Goal: Transaction & Acquisition: Purchase product/service

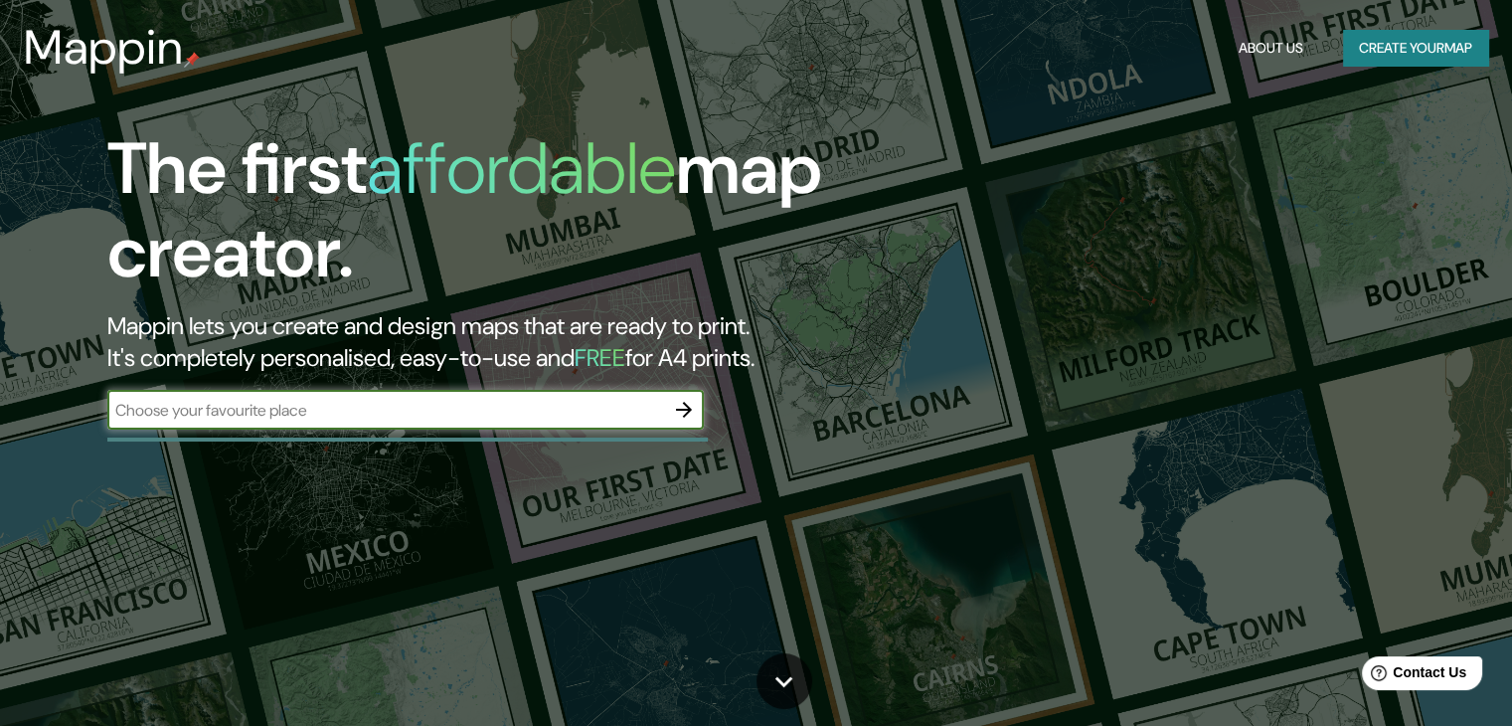
click at [661, 403] on input "text" at bounding box center [385, 410] width 557 height 23
type input "BOGOTA"
click at [692, 405] on icon "button" at bounding box center [684, 410] width 24 height 24
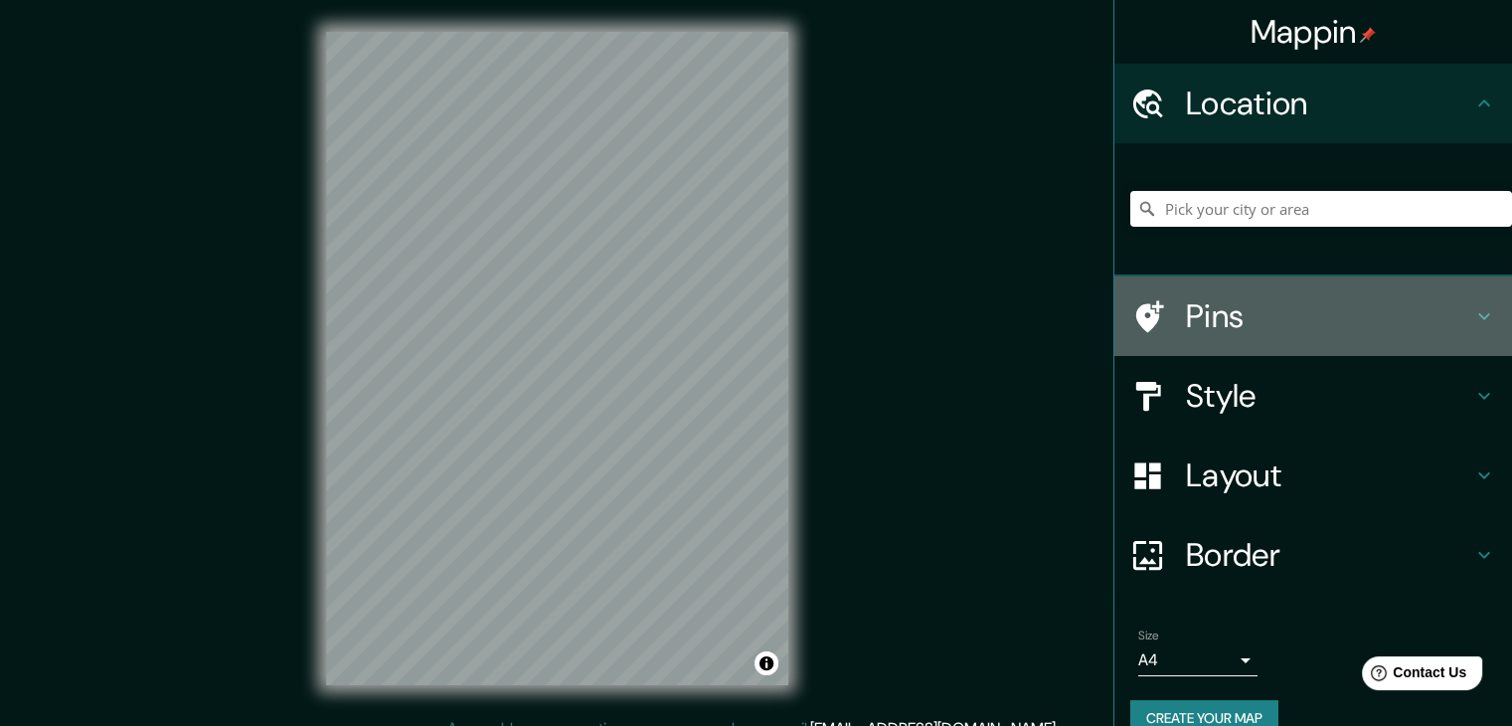
click at [1472, 324] on icon at bounding box center [1484, 316] width 24 height 24
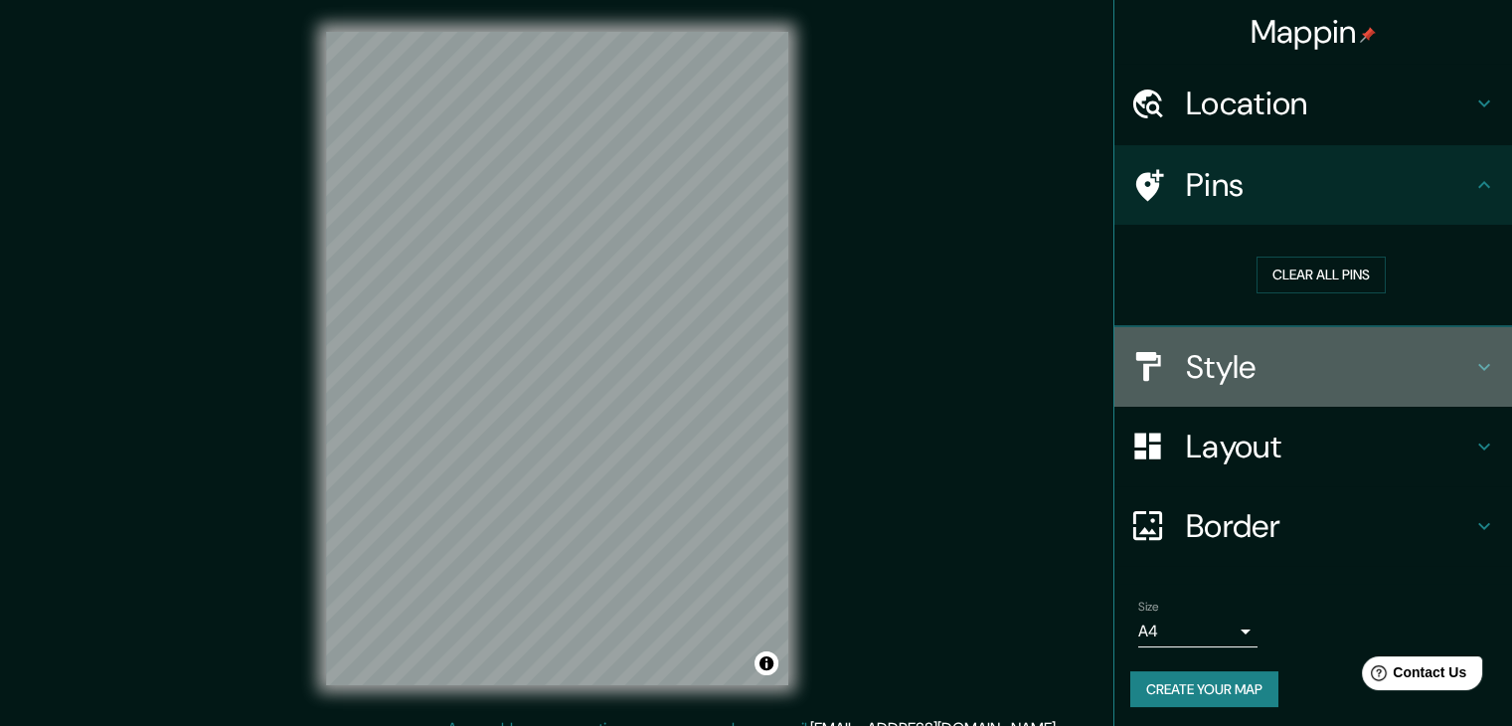
click at [1472, 359] on icon at bounding box center [1484, 367] width 24 height 24
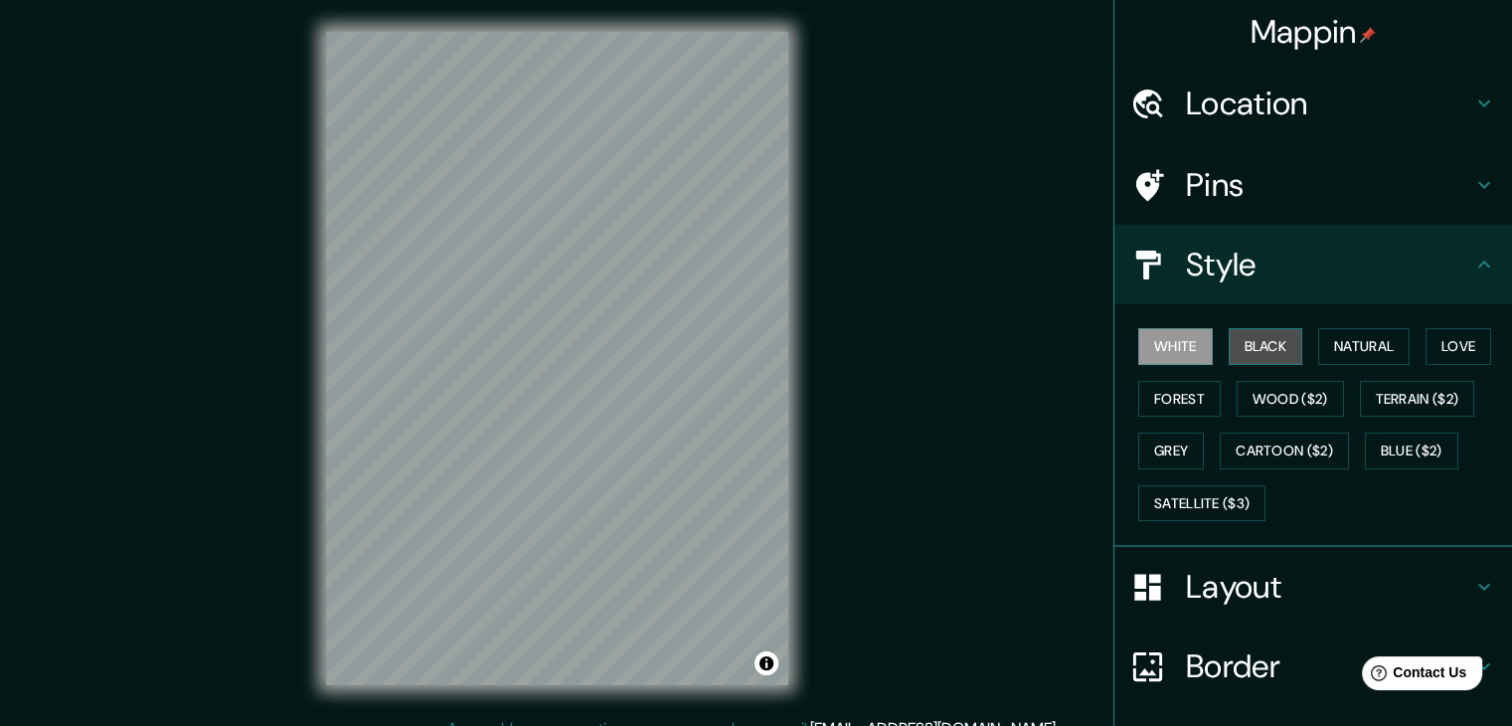
click at [1244, 348] on button "Black" at bounding box center [1266, 346] width 75 height 37
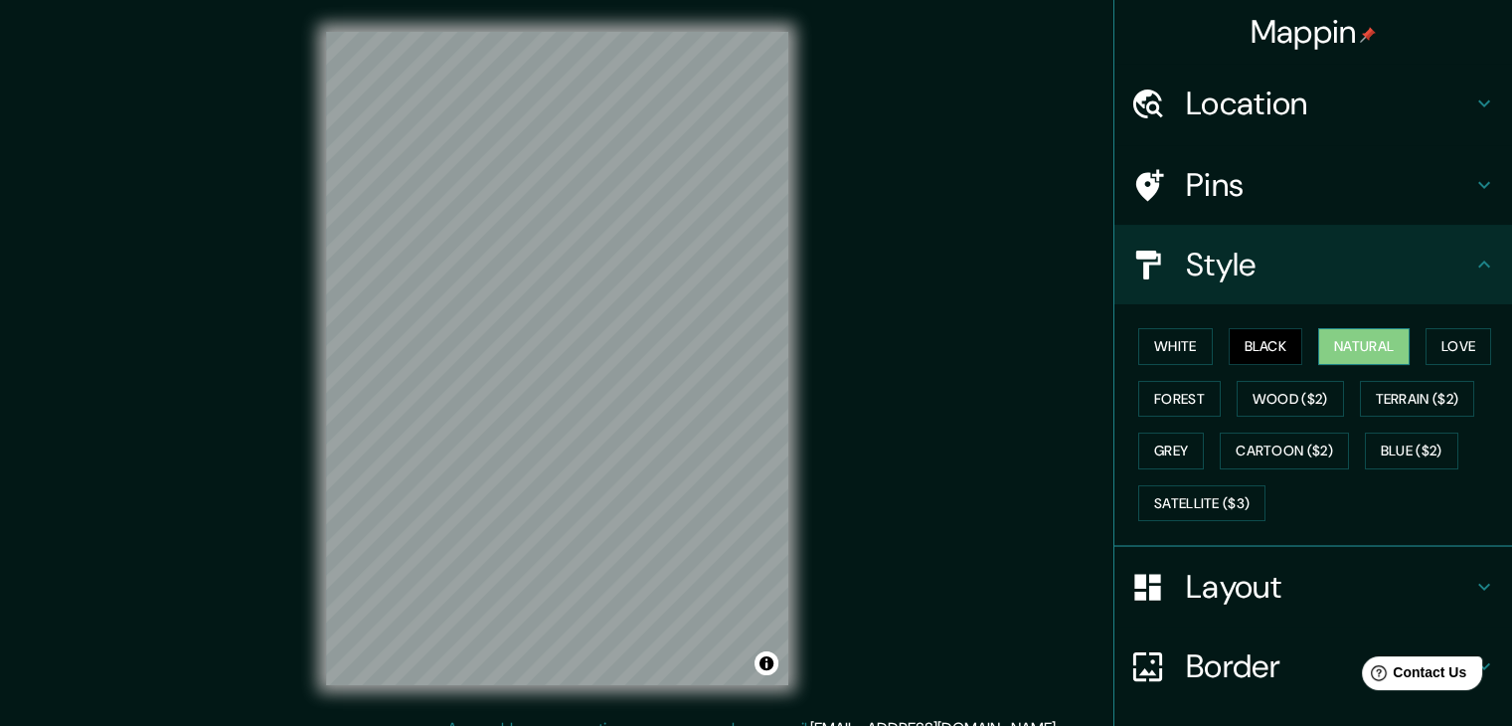
click at [1352, 348] on button "Natural" at bounding box center [1363, 346] width 91 height 37
click at [1439, 335] on button "Love" at bounding box center [1458, 346] width 66 height 37
click at [1323, 355] on button "Natural" at bounding box center [1363, 346] width 91 height 37
click at [1182, 403] on button "Forest" at bounding box center [1179, 399] width 82 height 37
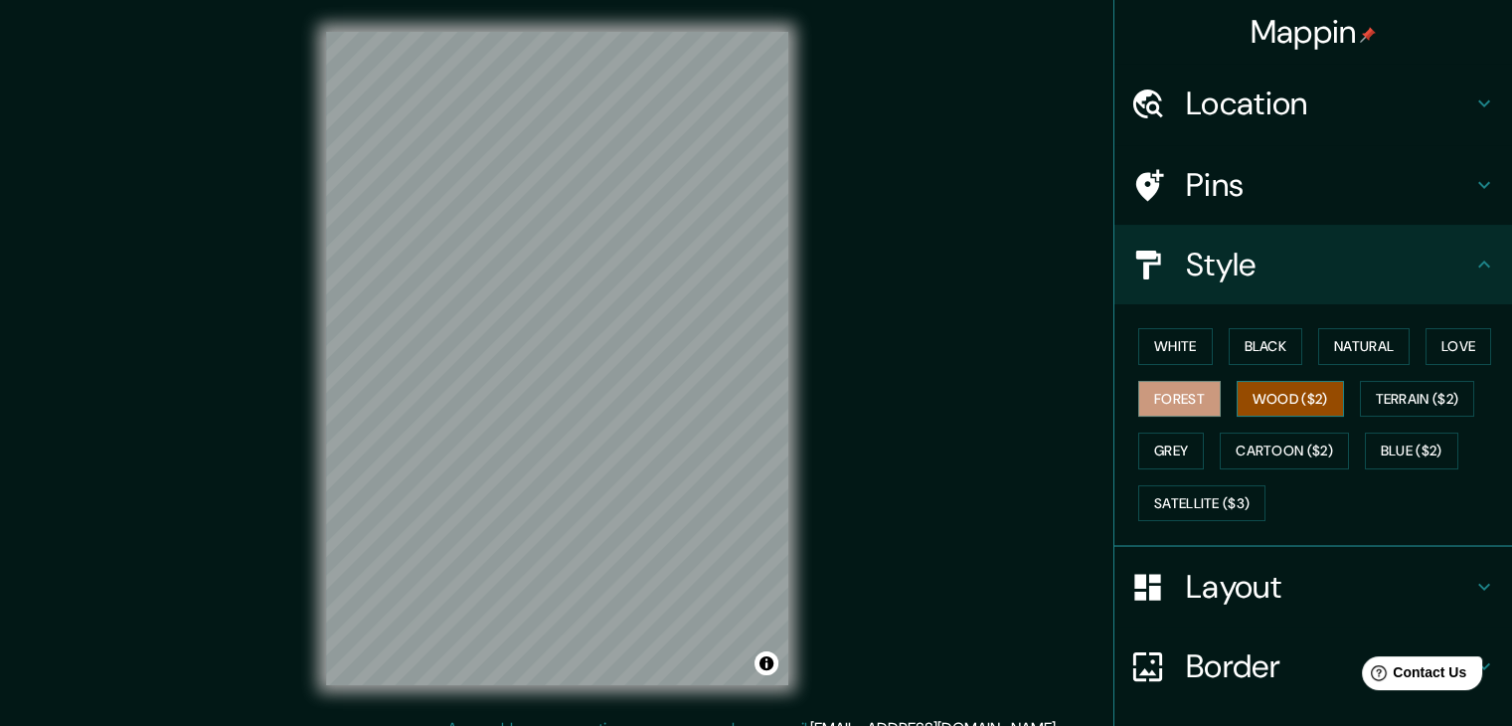
click at [1256, 391] on button "Wood ($2)" at bounding box center [1289, 399] width 107 height 37
click at [1411, 387] on button "Terrain ($2)" at bounding box center [1417, 399] width 115 height 37
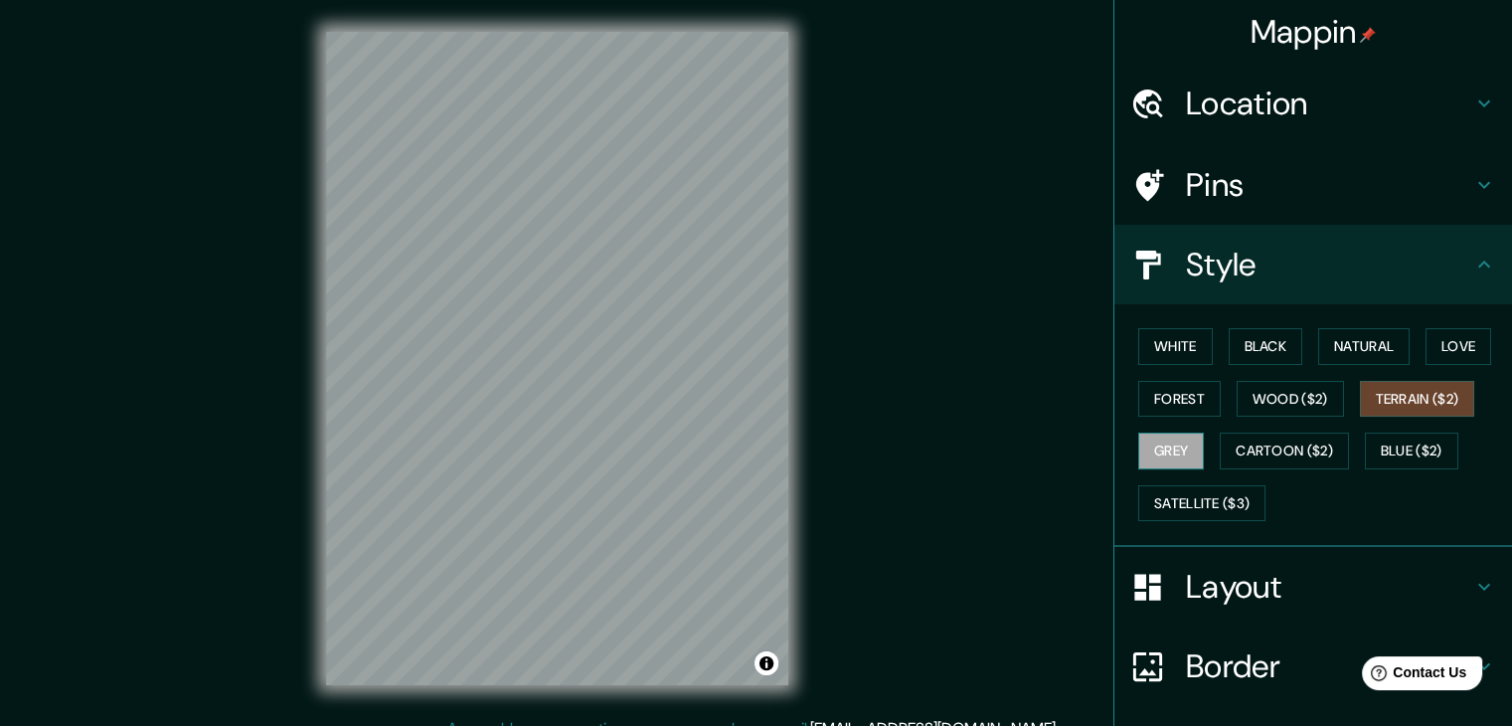
click at [1173, 452] on button "Grey" at bounding box center [1171, 450] width 66 height 37
click at [1253, 441] on button "Cartoon ($2)" at bounding box center [1284, 450] width 129 height 37
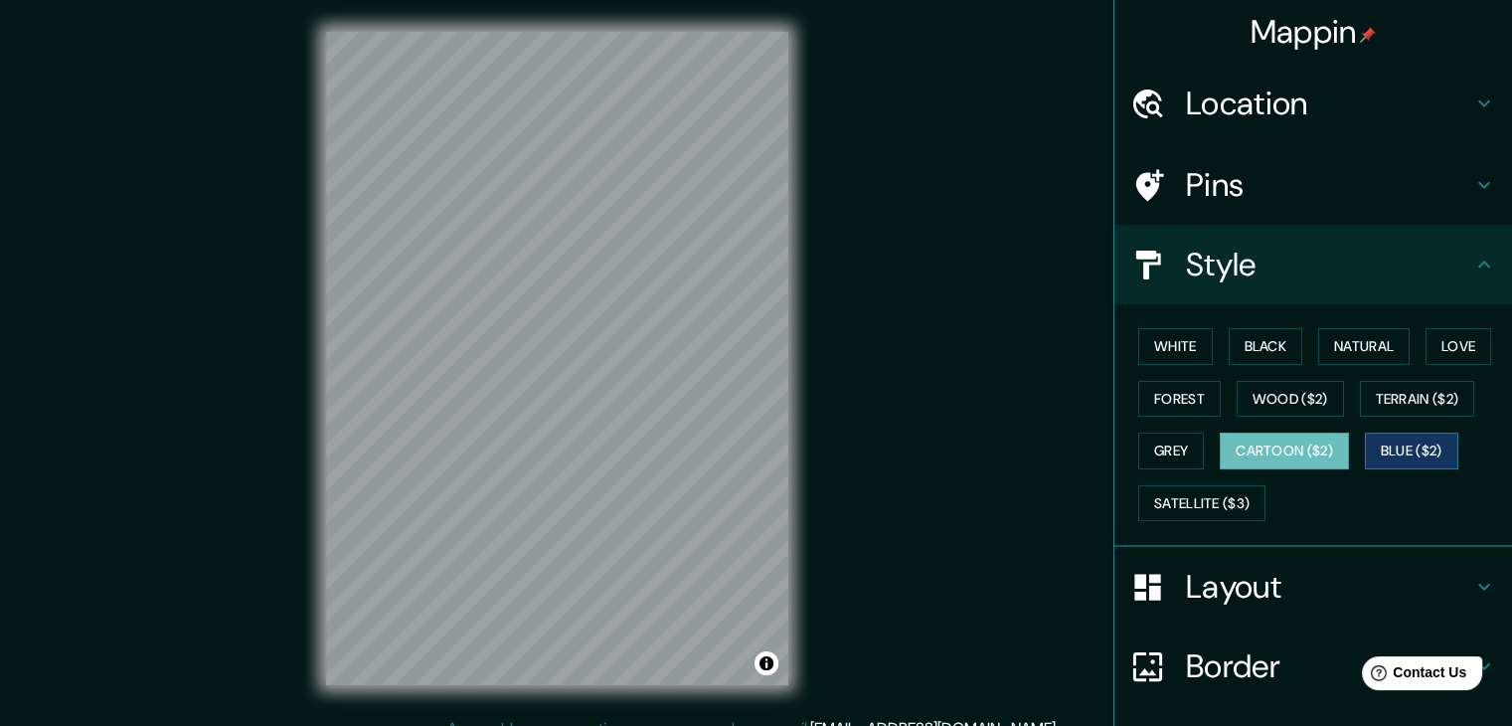
click at [1381, 444] on button "Blue ($2)" at bounding box center [1411, 450] width 93 height 37
click at [1232, 490] on button "Satellite ($3)" at bounding box center [1201, 503] width 127 height 37
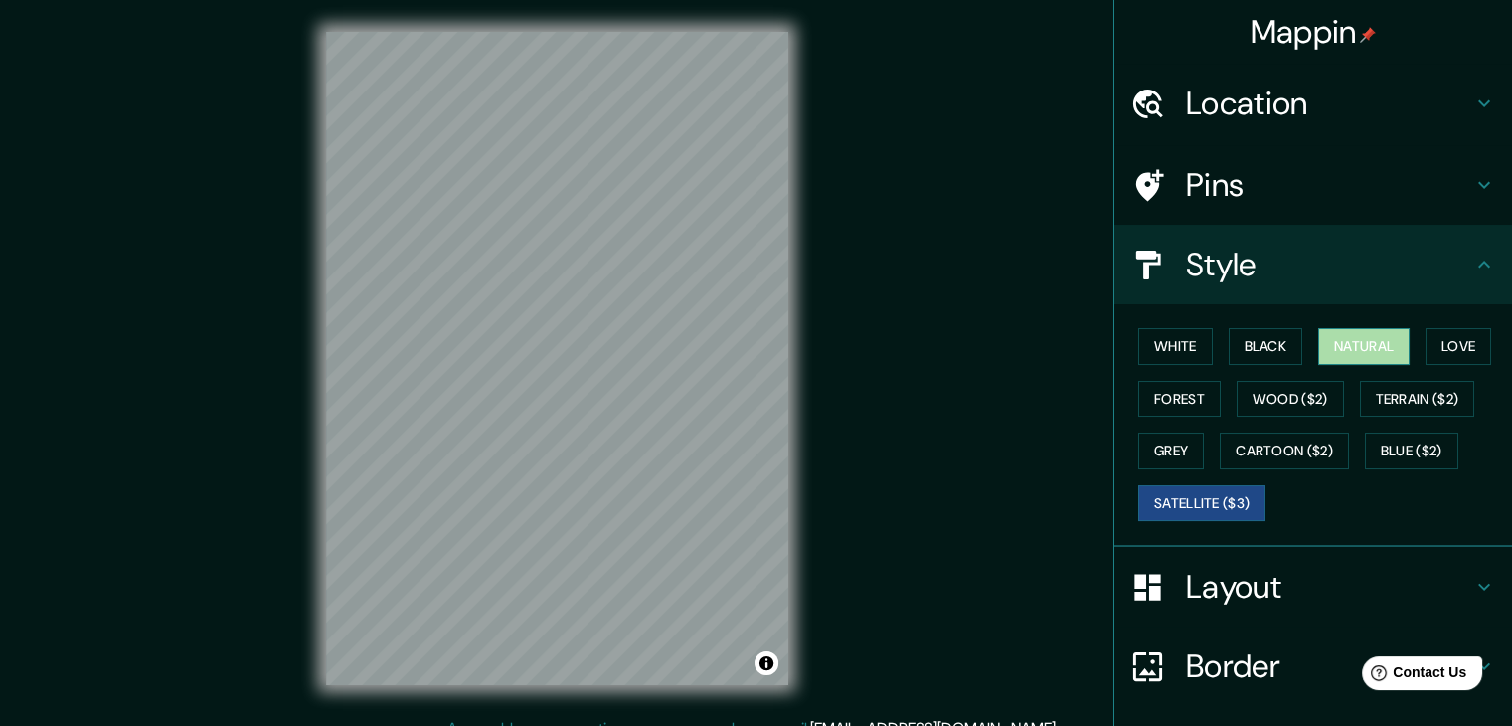
click at [1336, 353] on button "Natural" at bounding box center [1363, 346] width 91 height 37
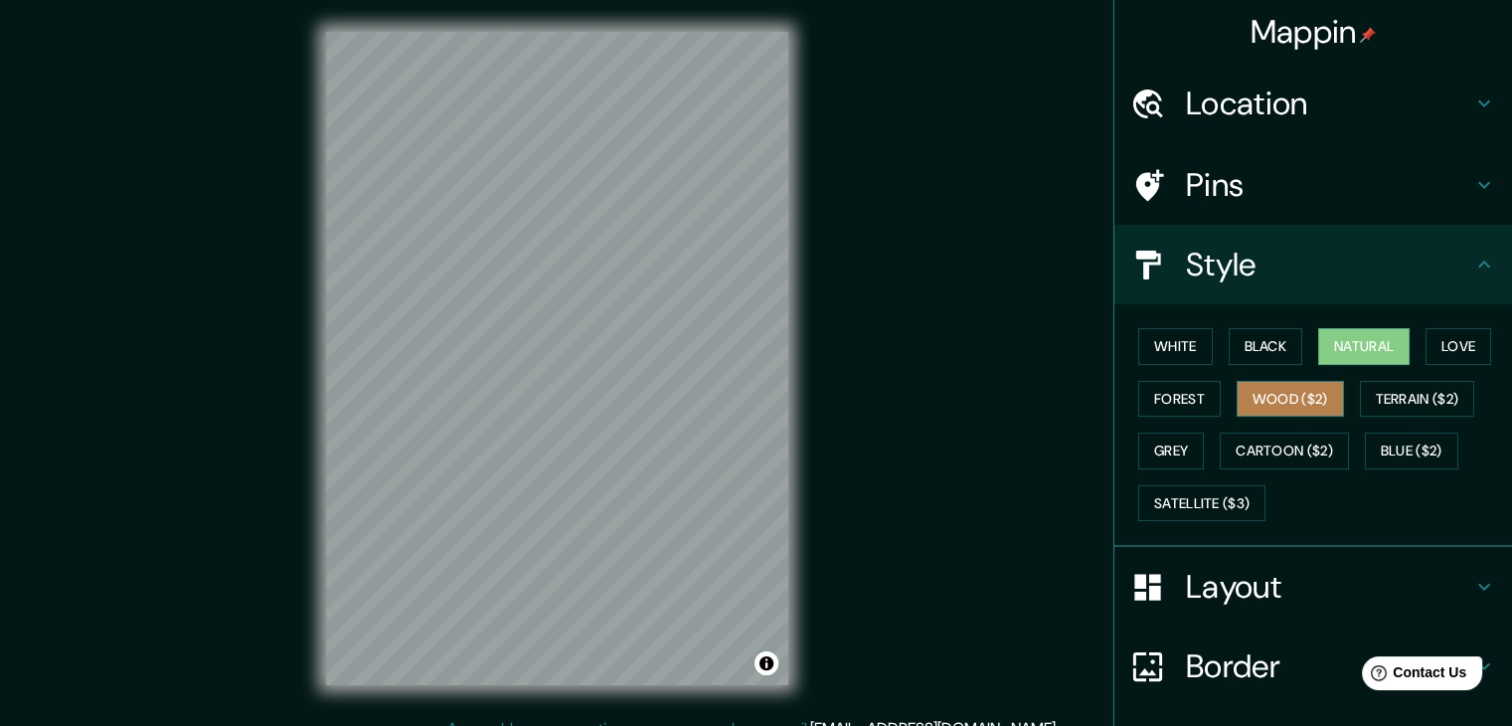
click at [1300, 389] on button "Wood ($2)" at bounding box center [1289, 399] width 107 height 37
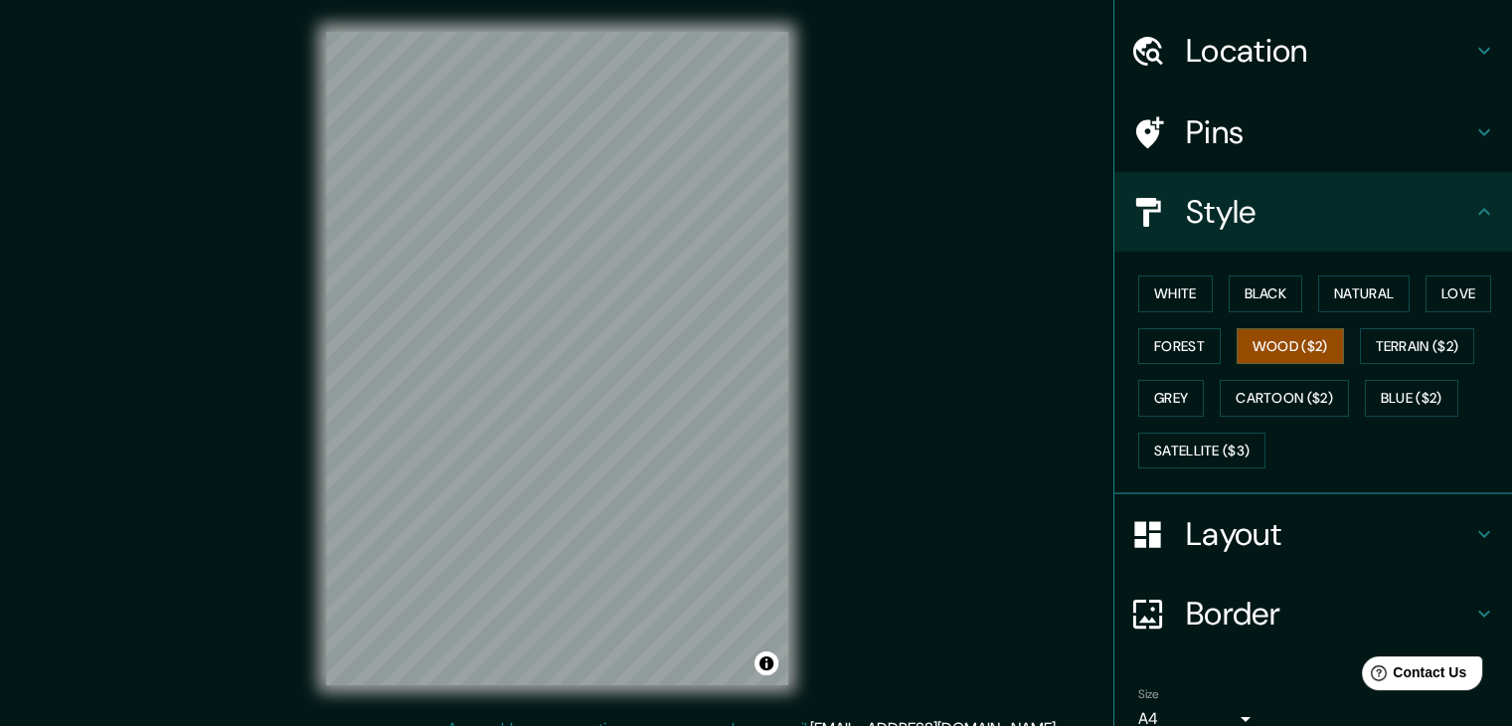
scroll to position [99, 0]
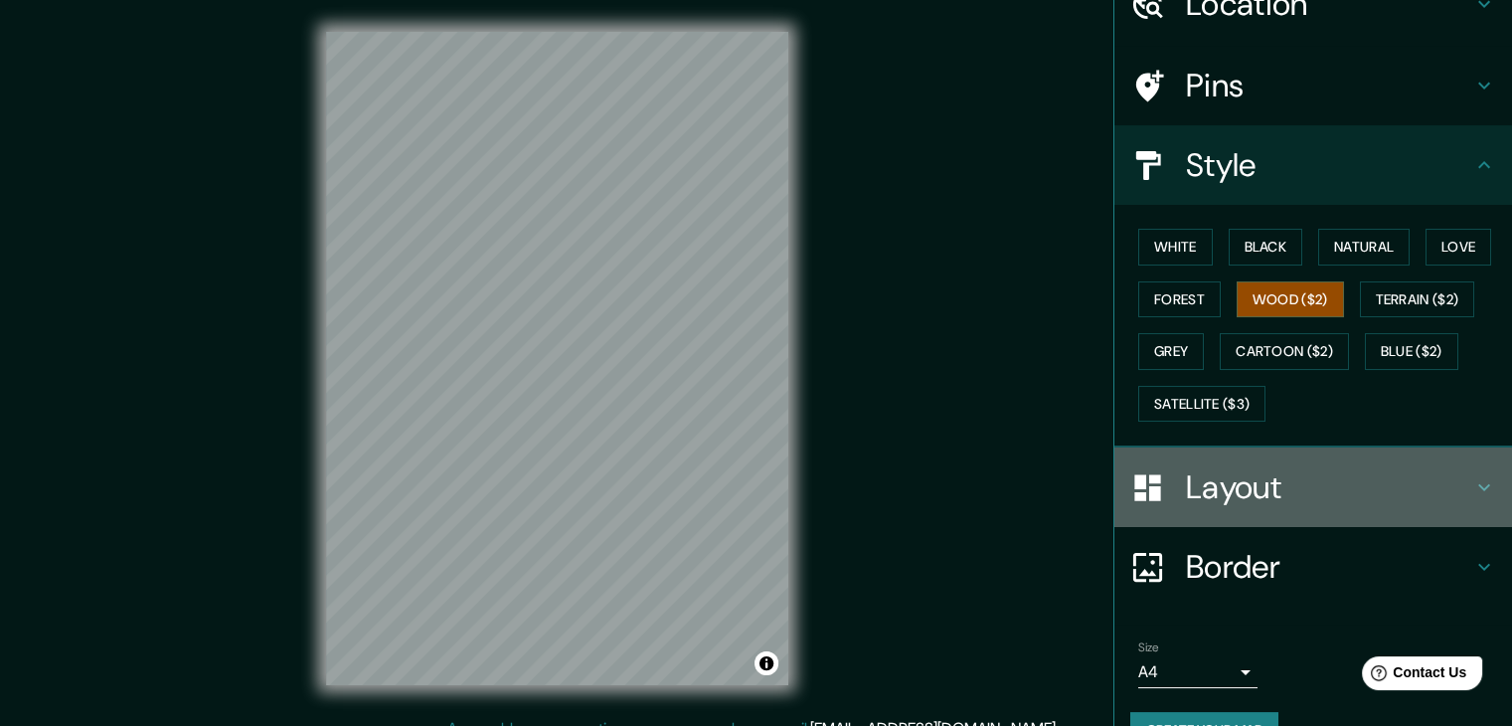
click at [1472, 475] on icon at bounding box center [1484, 487] width 24 height 24
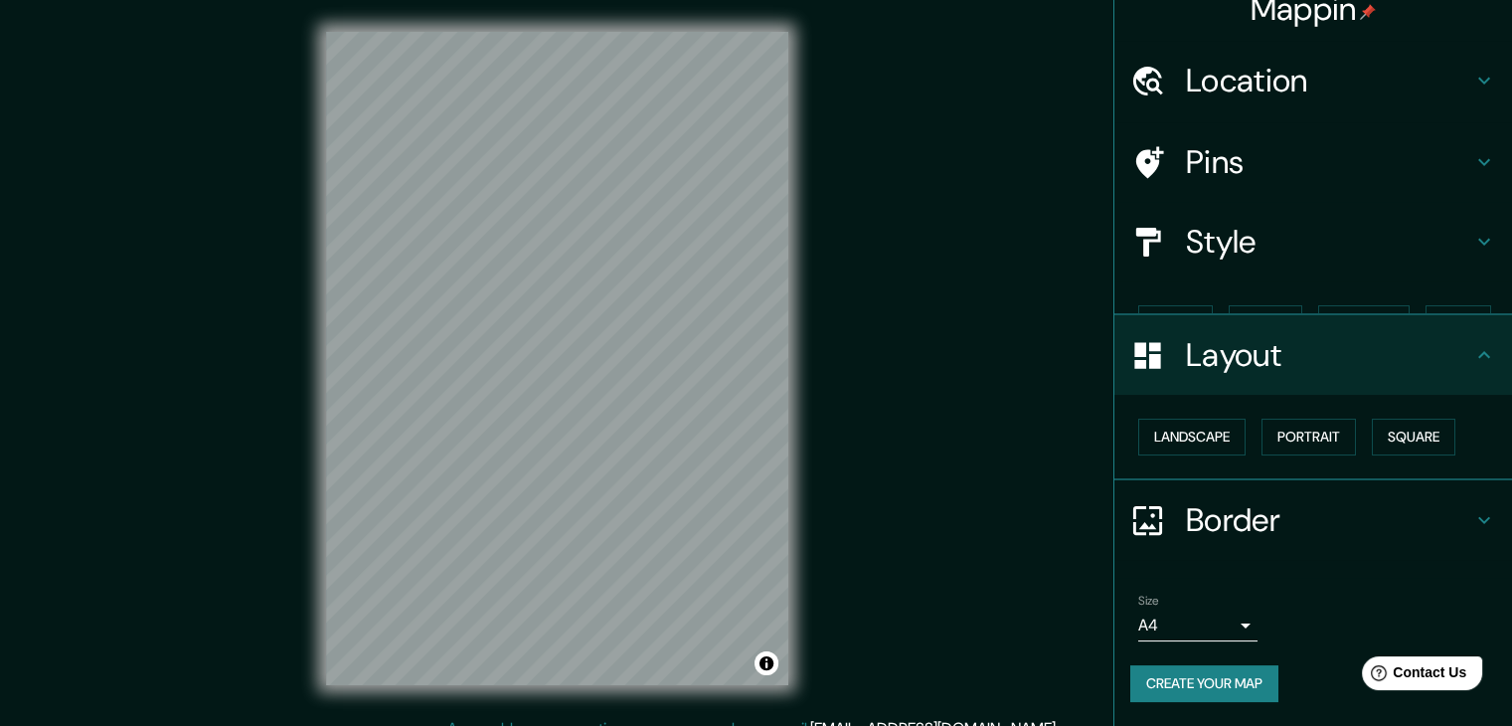
scroll to position [0, 0]
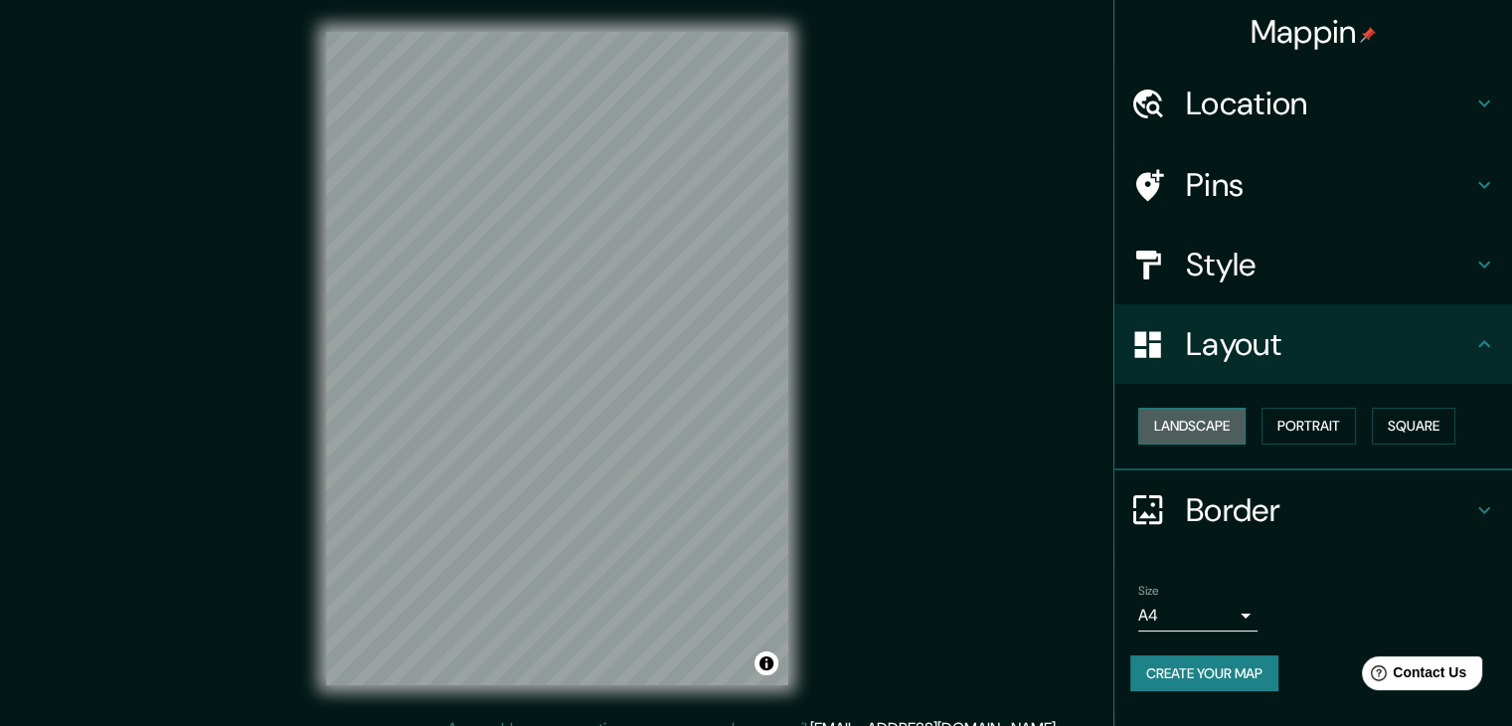
click at [1236, 425] on button "Landscape" at bounding box center [1191, 426] width 107 height 37
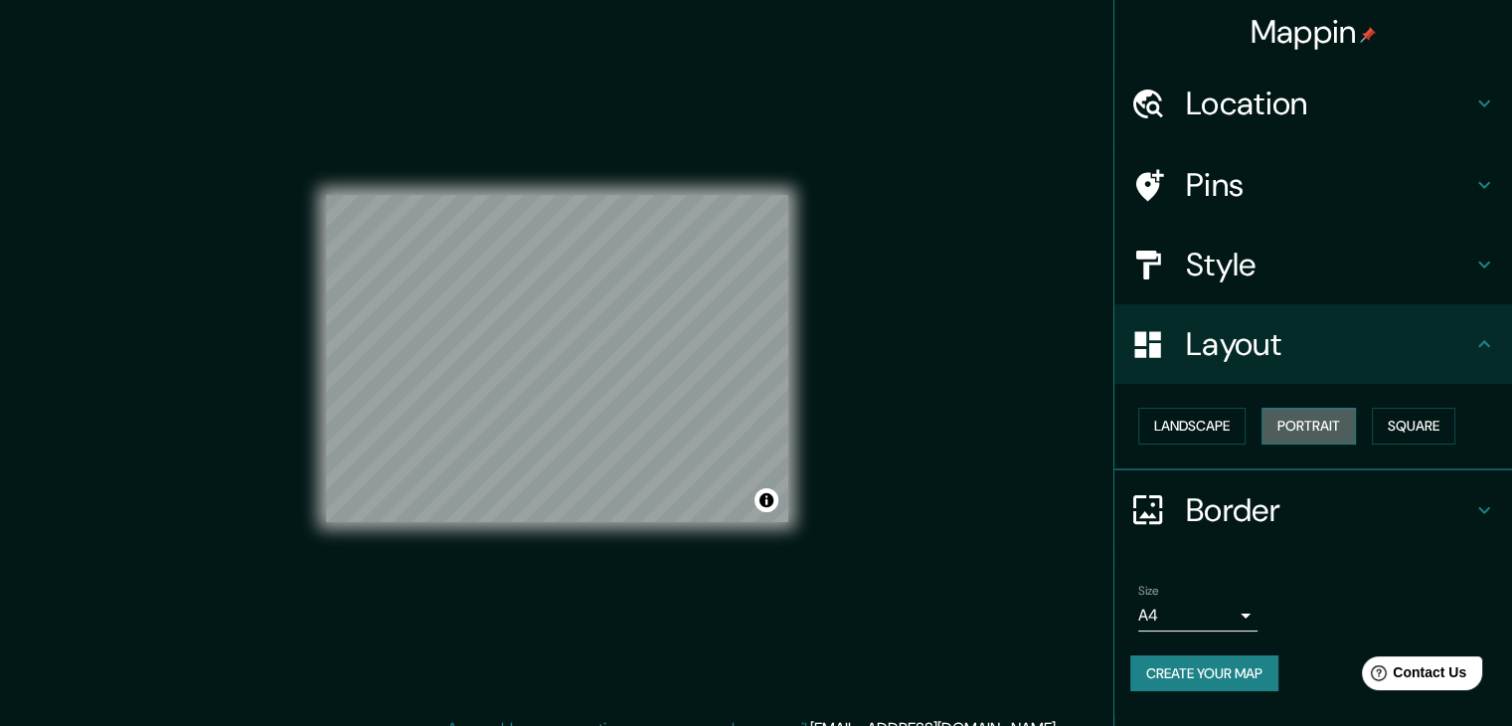
click at [1287, 422] on button "Portrait" at bounding box center [1308, 426] width 94 height 37
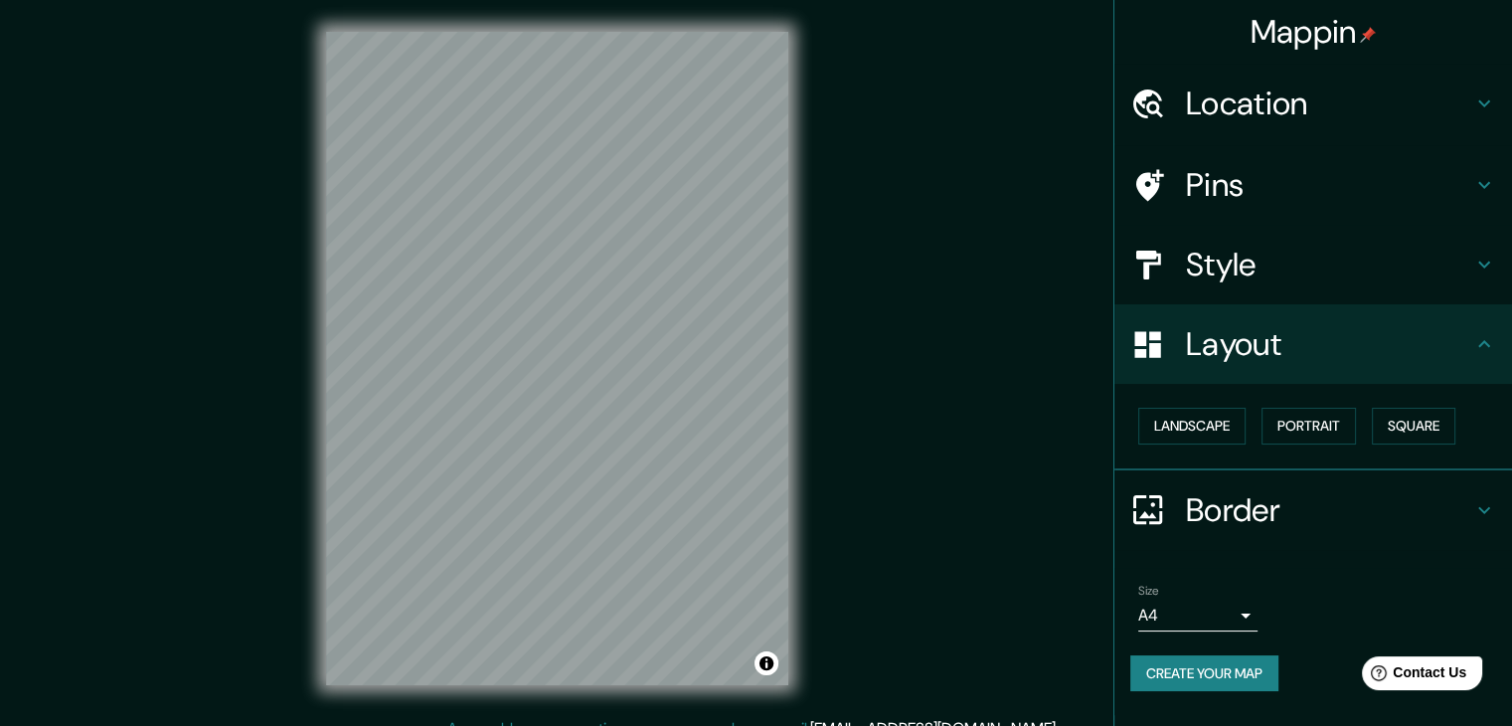
click at [1371, 414] on div "Landscape [GEOGRAPHIC_DATA]" at bounding box center [1321, 426] width 382 height 53
click at [1398, 430] on button "Square" at bounding box center [1413, 426] width 83 height 37
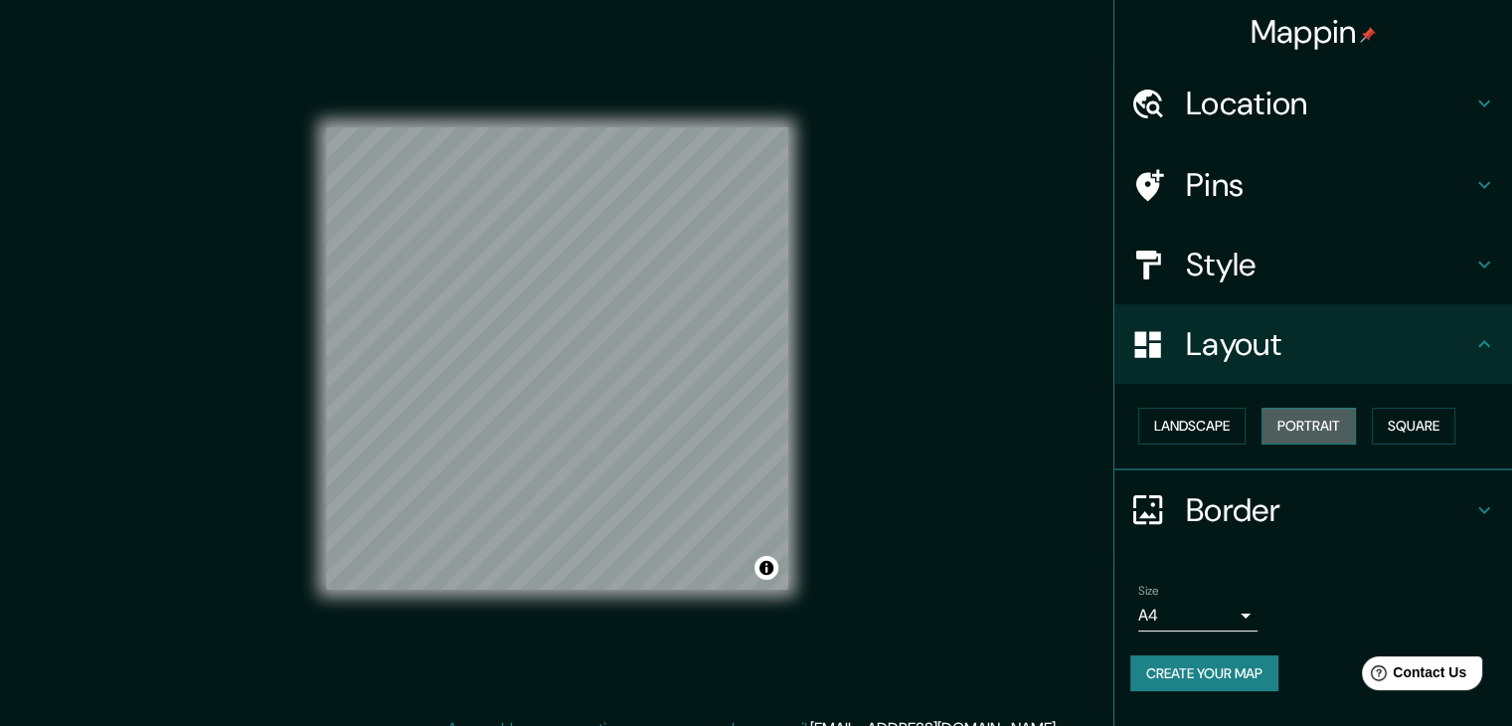
click at [1297, 438] on button "Portrait" at bounding box center [1308, 426] width 94 height 37
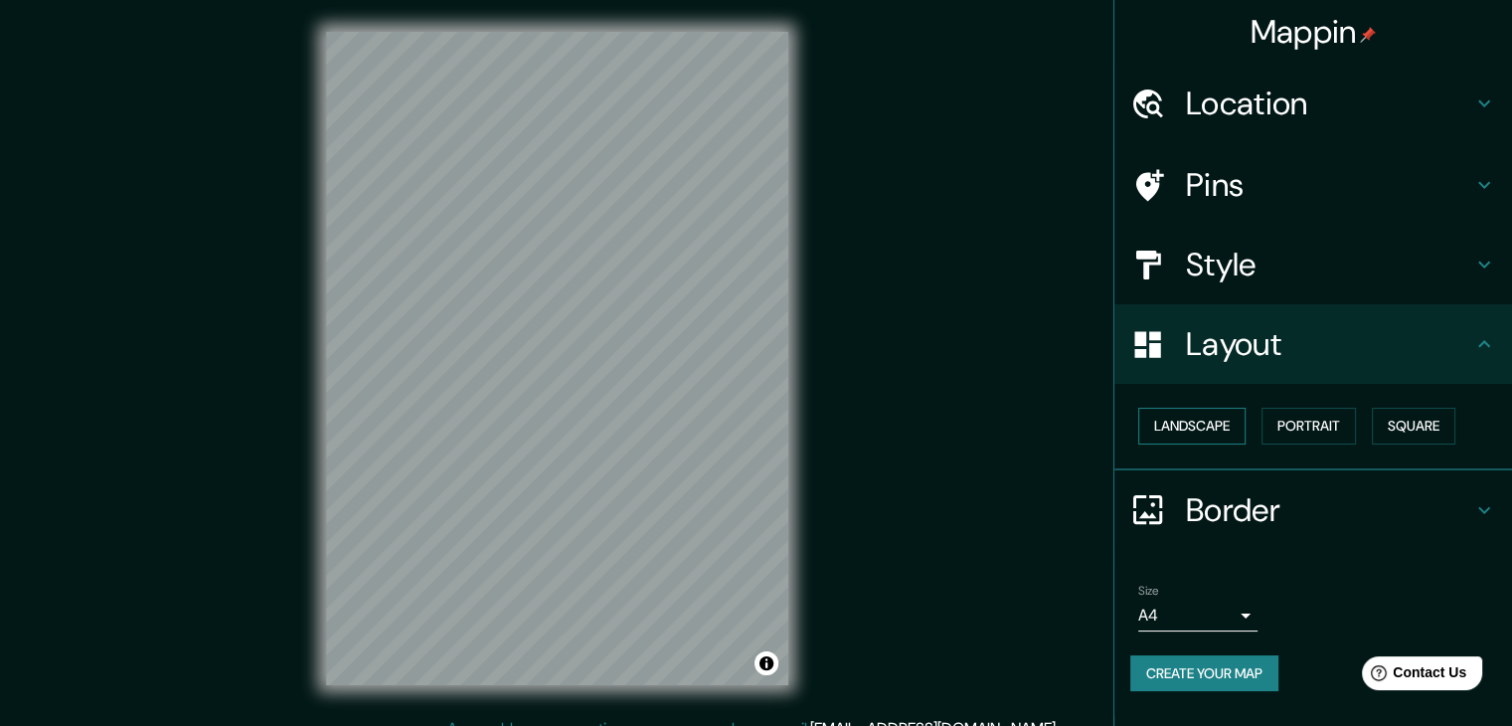
click at [1204, 422] on button "Landscape" at bounding box center [1191, 426] width 107 height 37
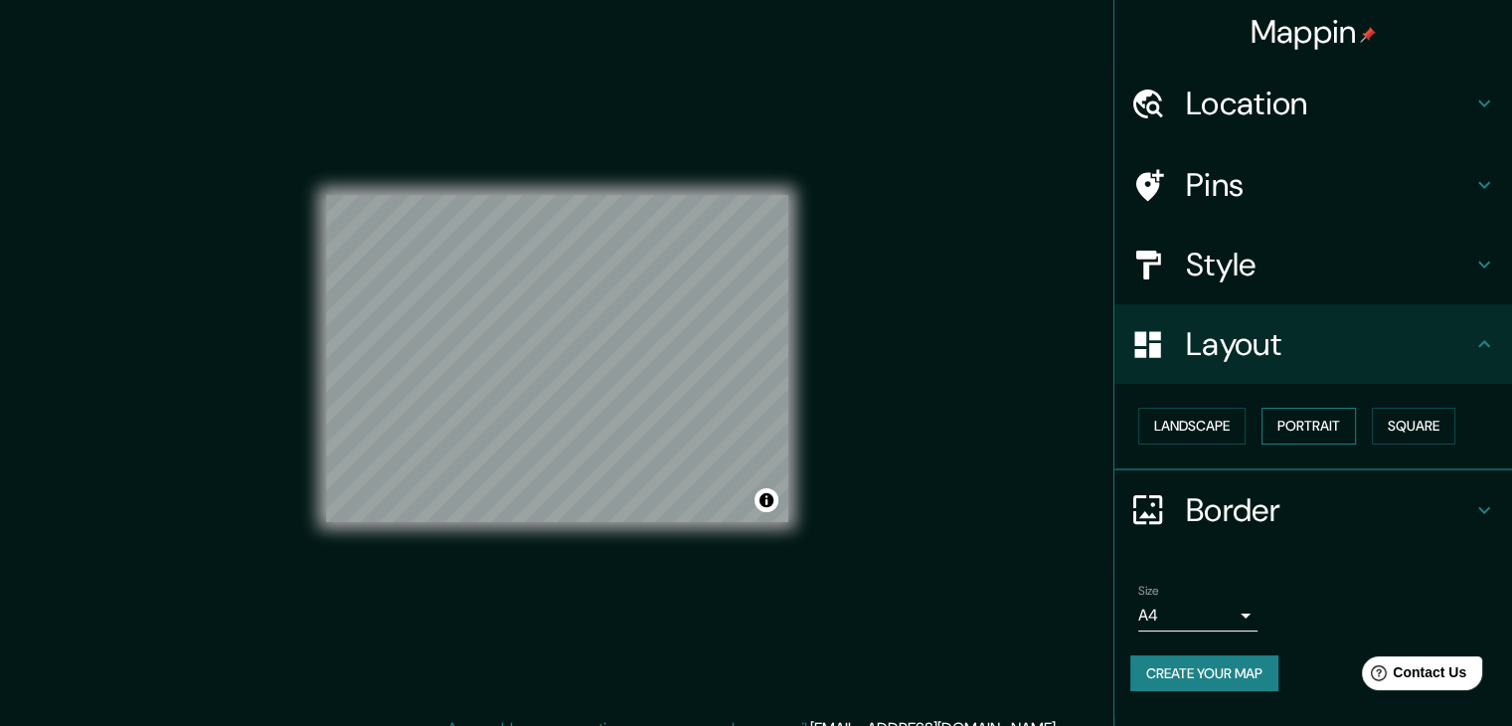
click at [1292, 419] on button "Portrait" at bounding box center [1308, 426] width 94 height 37
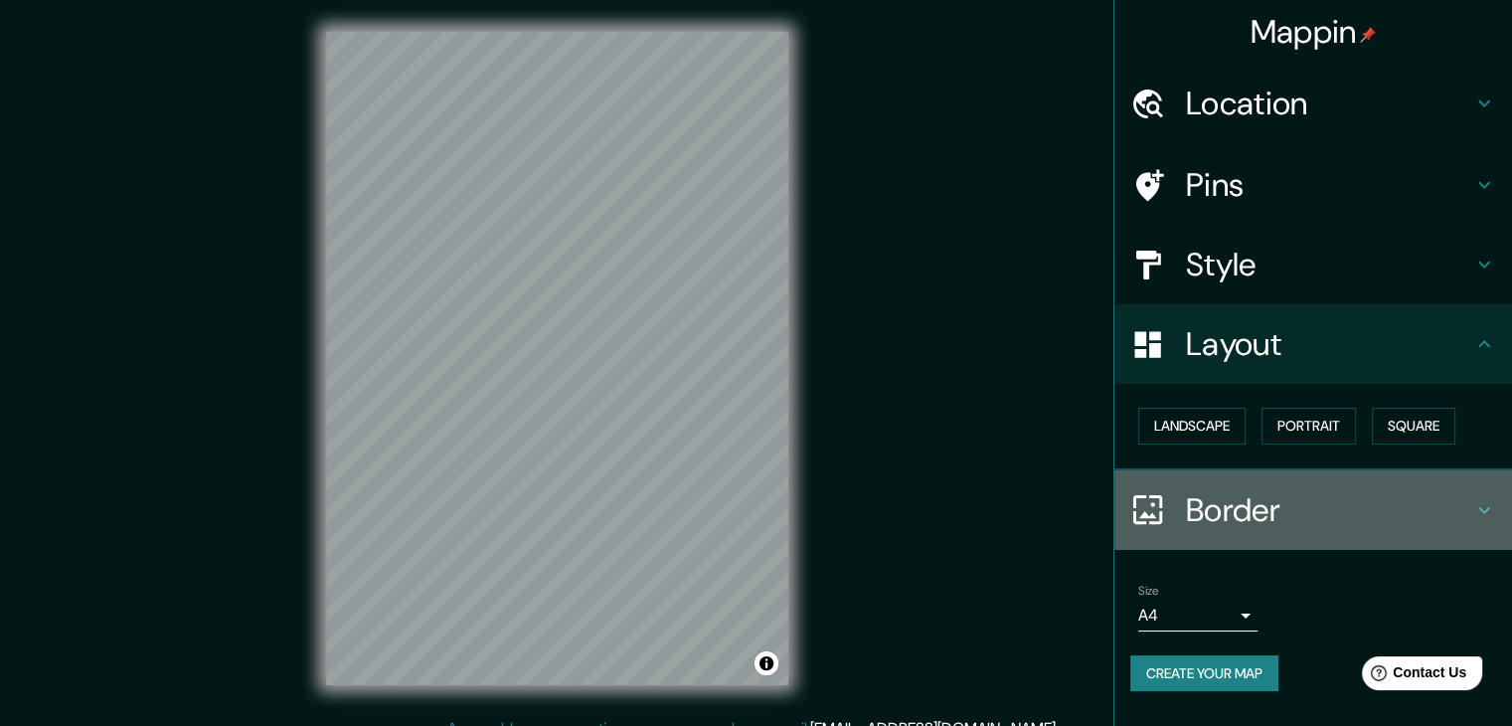
click at [1487, 510] on icon at bounding box center [1484, 510] width 24 height 24
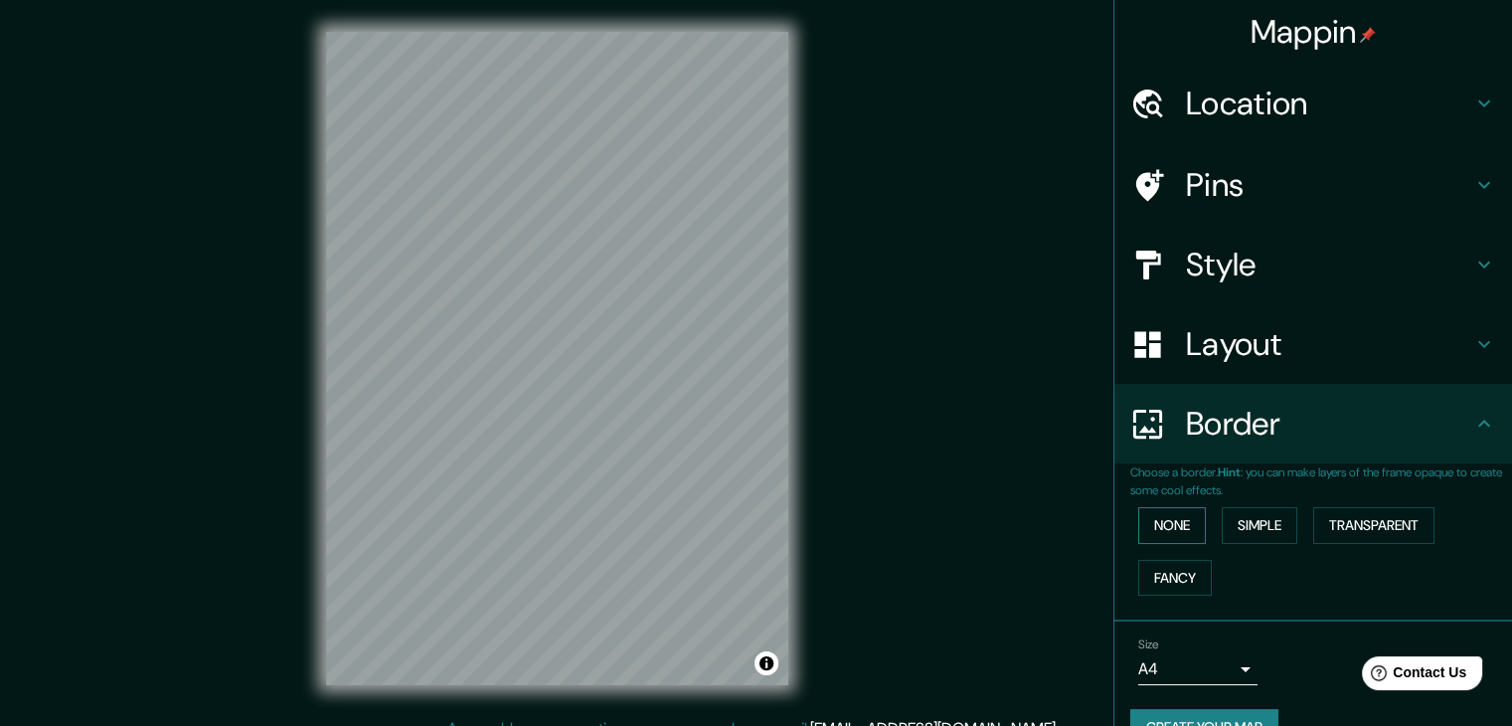
click at [1171, 523] on button "None" at bounding box center [1172, 525] width 68 height 37
click at [1228, 525] on button "Simple" at bounding box center [1260, 525] width 76 height 37
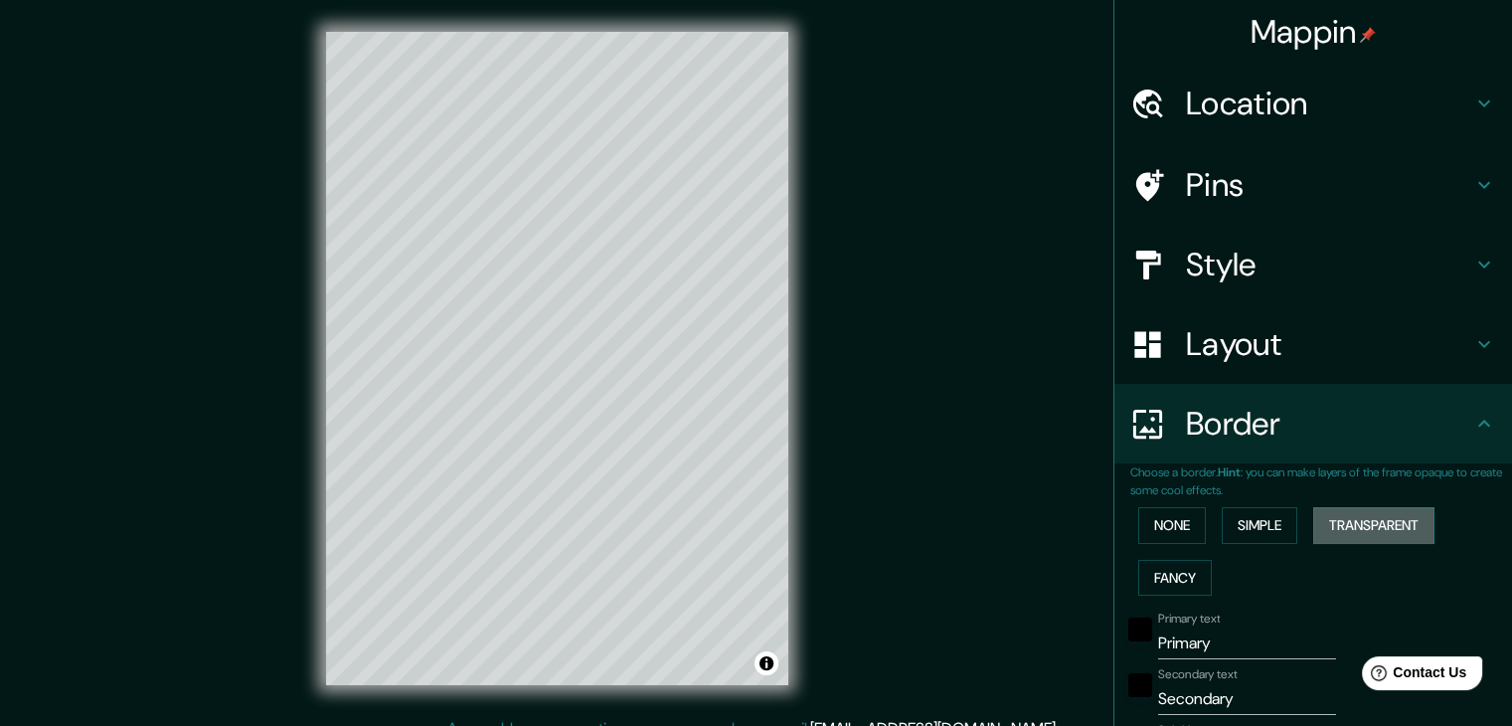
click at [1362, 514] on button "Transparent" at bounding box center [1373, 525] width 121 height 37
click at [1173, 573] on button "Fancy" at bounding box center [1175, 578] width 74 height 37
click at [1168, 530] on button "None" at bounding box center [1172, 525] width 68 height 37
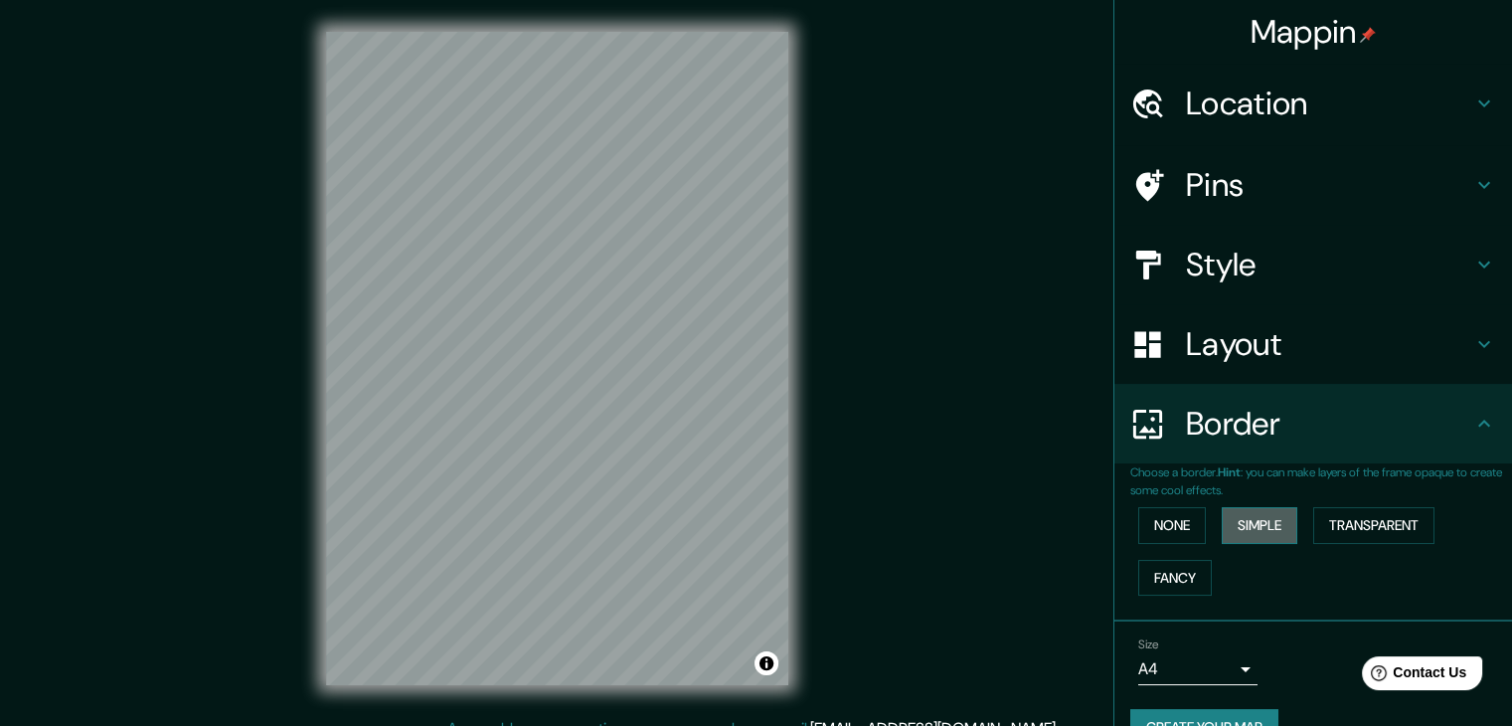
click at [1222, 527] on button "Simple" at bounding box center [1260, 525] width 76 height 37
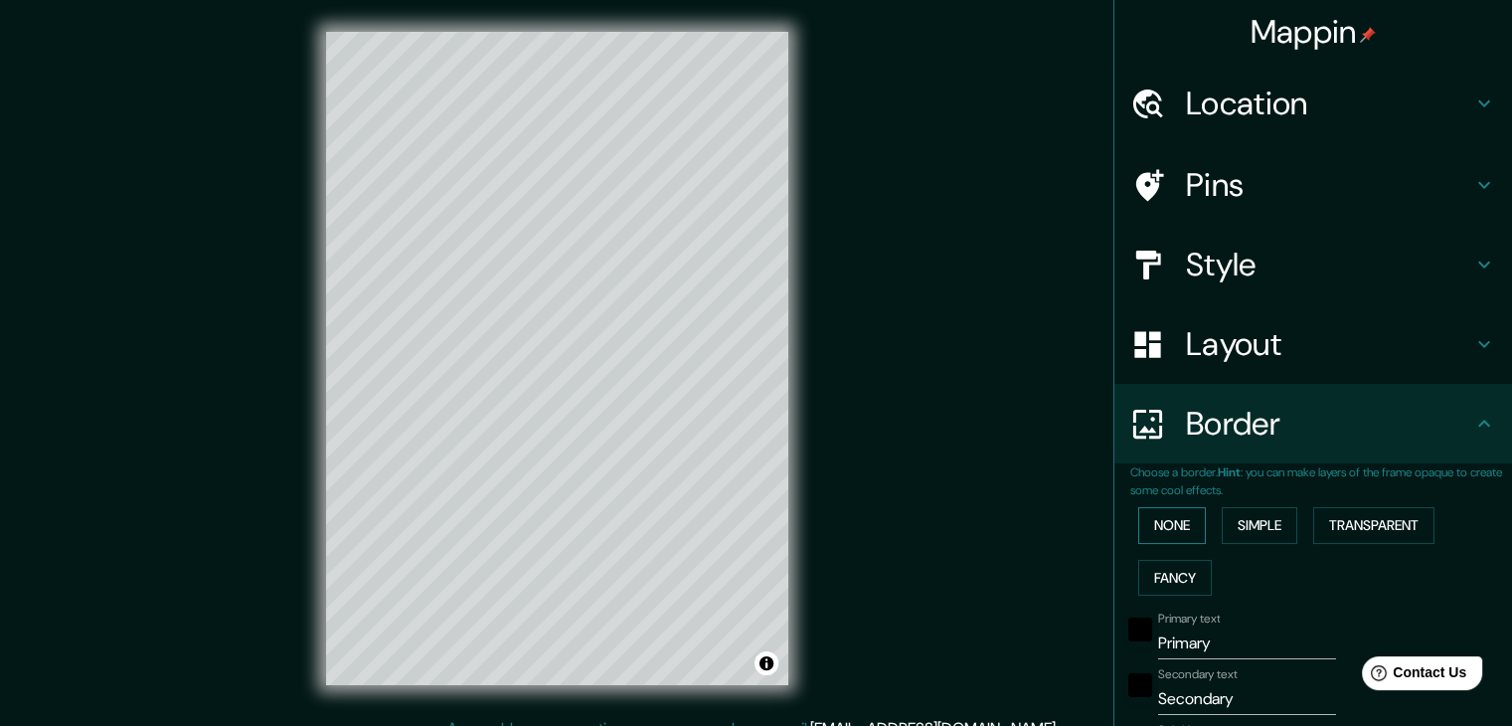
click at [1169, 516] on button "None" at bounding box center [1172, 525] width 68 height 37
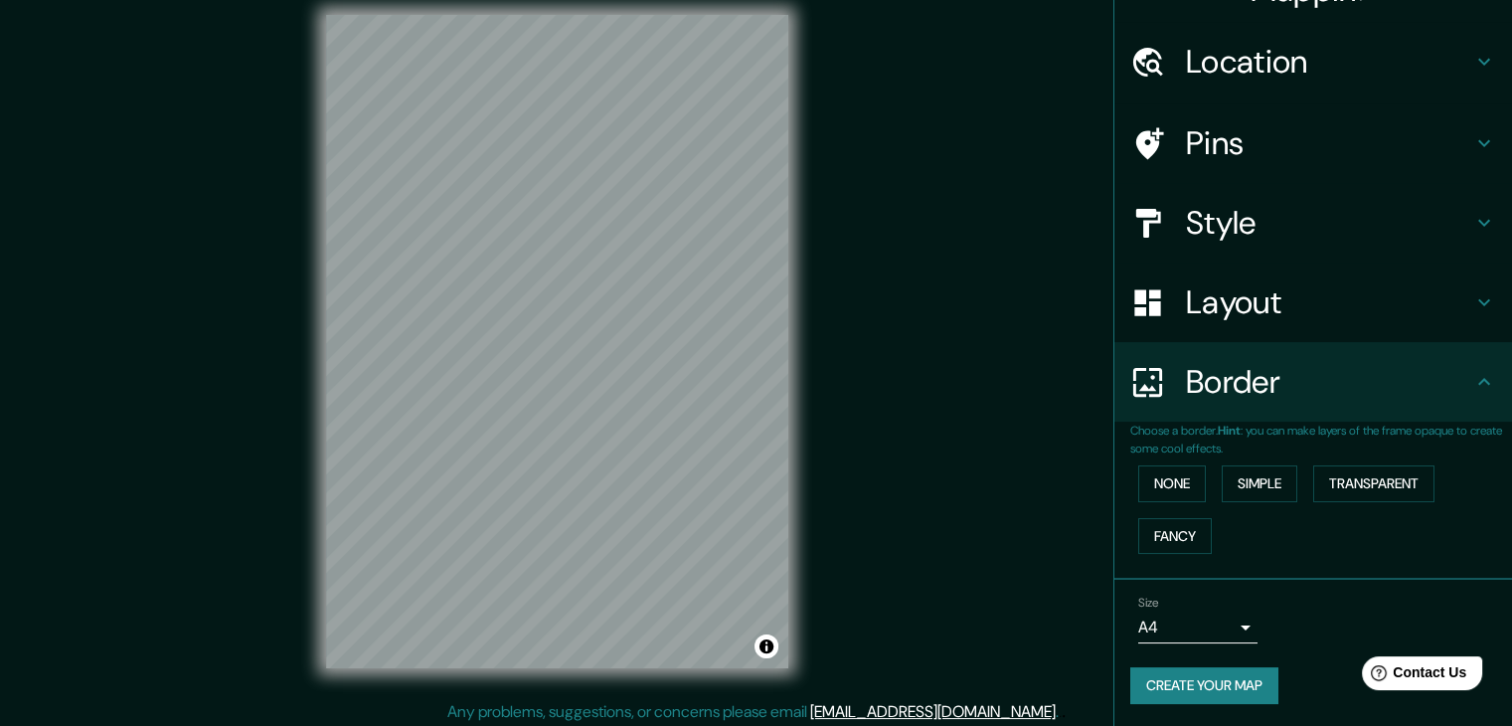
scroll to position [23, 0]
